Goal: Transaction & Acquisition: Purchase product/service

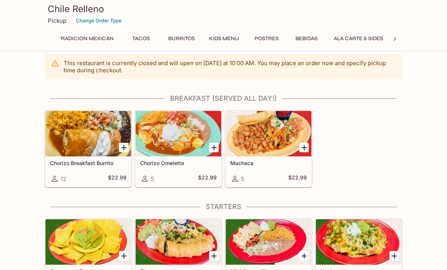
scroll to position [0, 195]
click at [352, 37] on button "Ala Carte & Sides" at bounding box center [359, 38] width 58 height 11
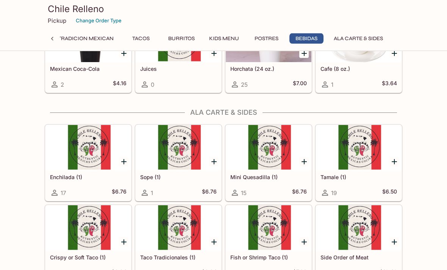
scroll to position [1369, 0]
click at [53, 35] on icon at bounding box center [52, 39] width 8 height 8
click at [219, 37] on button "Entrees" at bounding box center [214, 38] width 34 height 11
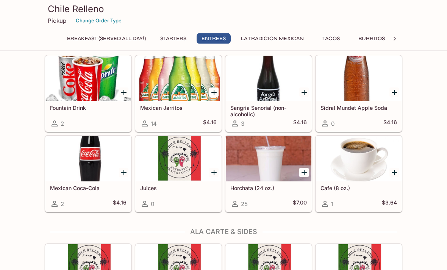
scroll to position [333, 0]
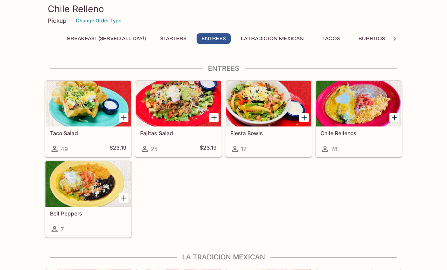
click at [356, 112] on div at bounding box center [359, 103] width 86 height 45
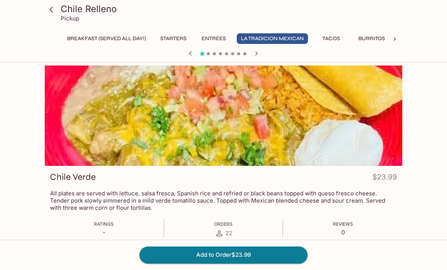
click at [53, 7] on icon at bounding box center [51, 9] width 13 height 13
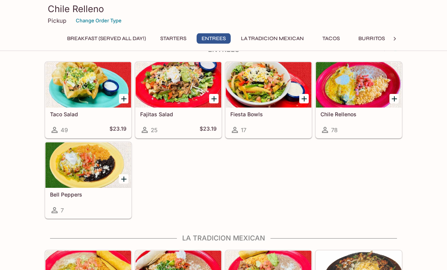
scroll to position [352, 0]
click at [350, 88] on div at bounding box center [359, 84] width 86 height 45
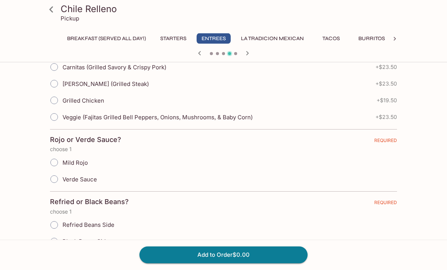
scroll to position [261, 0]
